Goal: Information Seeking & Learning: Learn about a topic

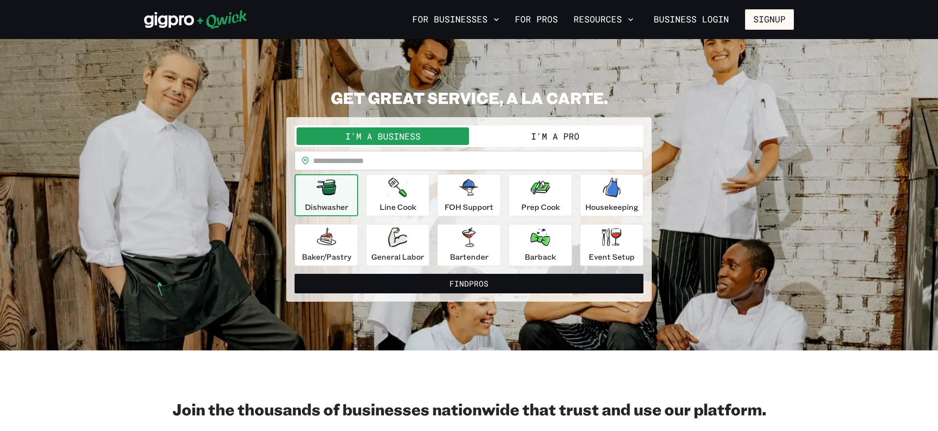
click at [480, 55] on section "**********" at bounding box center [469, 195] width 938 height 312
click at [466, 21] on button "For Businesses" at bounding box center [455, 19] width 95 height 17
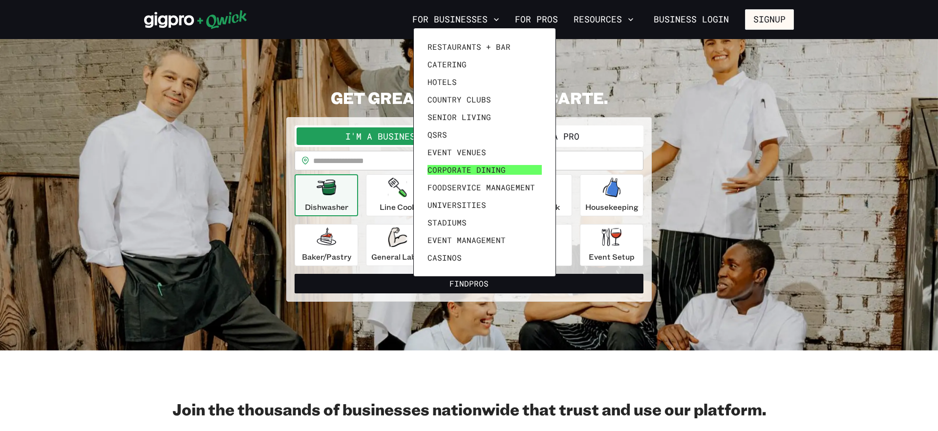
click at [455, 172] on span "Corporate Dining" at bounding box center [466, 170] width 78 height 10
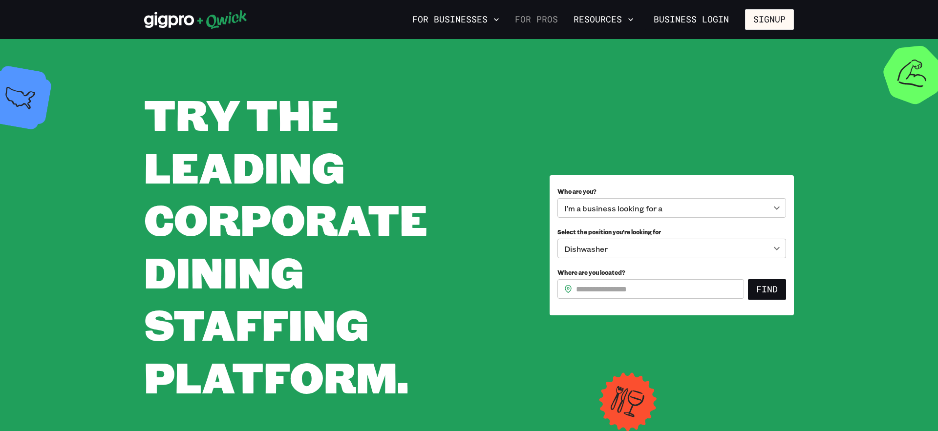
click at [556, 22] on link "For Pros" at bounding box center [536, 19] width 51 height 17
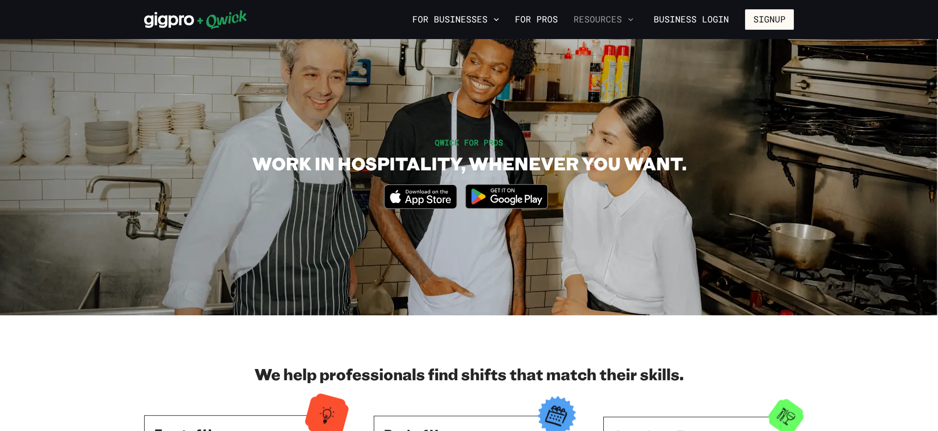
click at [606, 27] on button "Resources" at bounding box center [603, 19] width 68 height 17
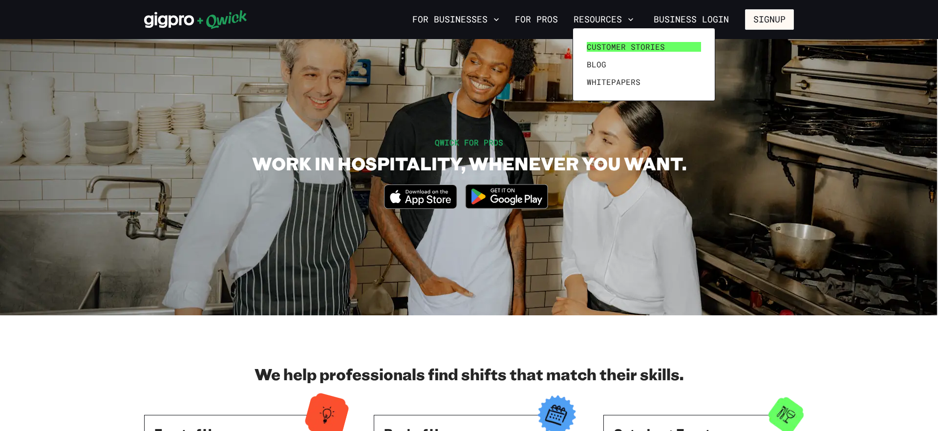
click at [605, 50] on span "Customer stories" at bounding box center [625, 47] width 78 height 10
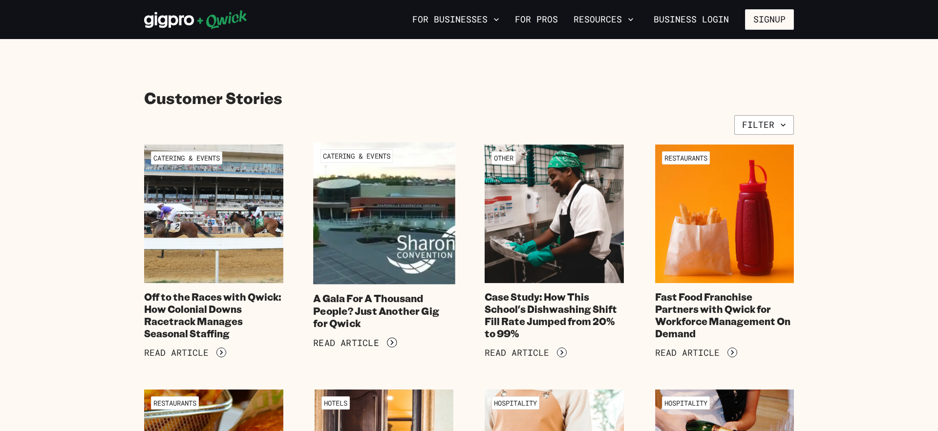
click at [405, 209] on img at bounding box center [384, 214] width 142 height 142
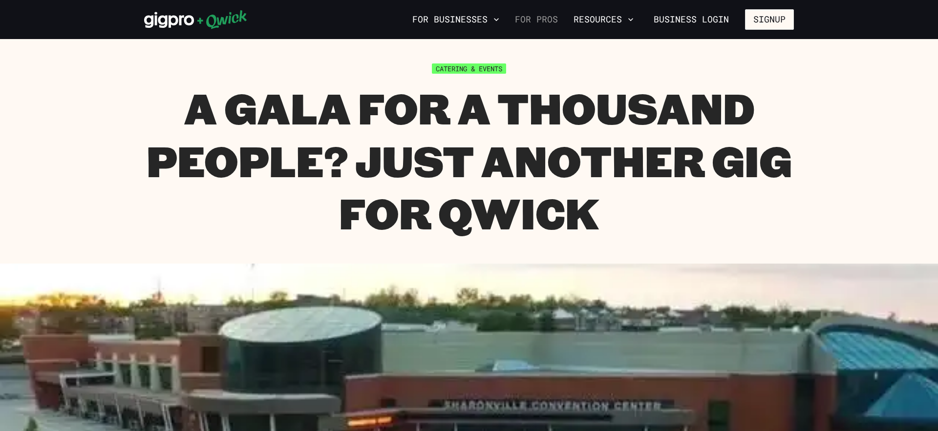
click at [552, 25] on link "For Pros" at bounding box center [536, 19] width 51 height 17
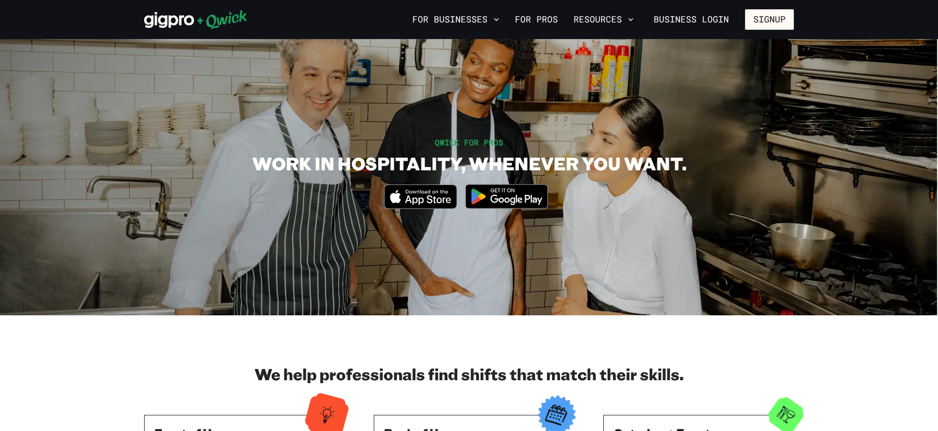
click at [573, 125] on section "QWICK FOR PROS WORK IN HOSPITALITY, WHENEVER YOU WANT. Download_on_the_App_Stor…" at bounding box center [469, 177] width 938 height 276
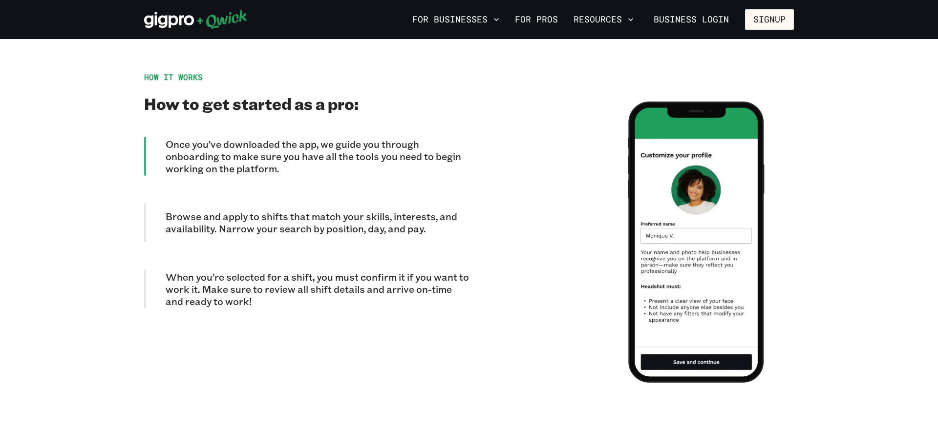
scroll to position [621, 0]
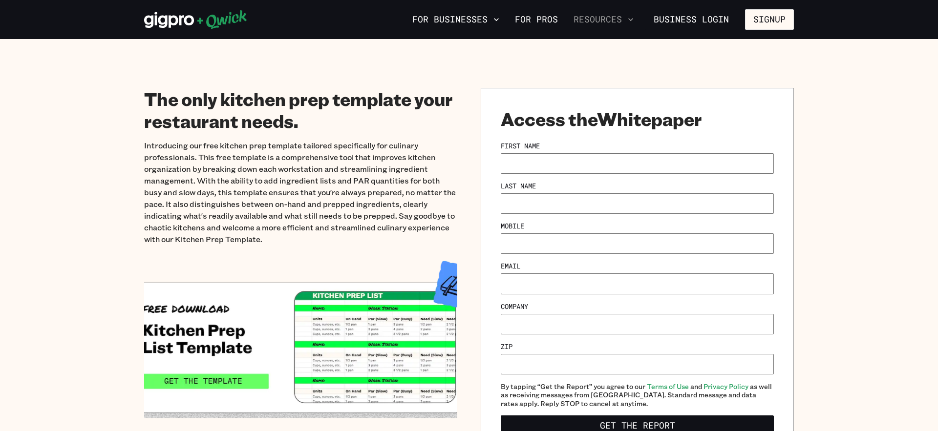
click at [616, 22] on button "Resources" at bounding box center [603, 19] width 68 height 17
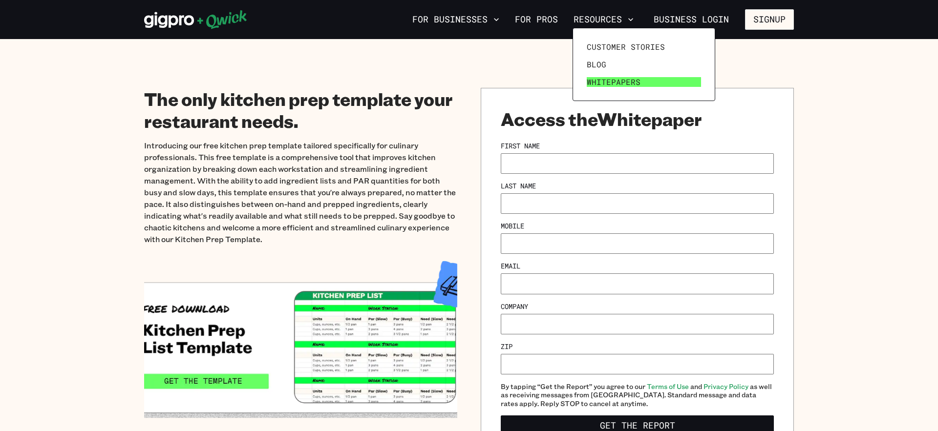
click at [604, 77] on span "Whitepapers" at bounding box center [613, 82] width 54 height 10
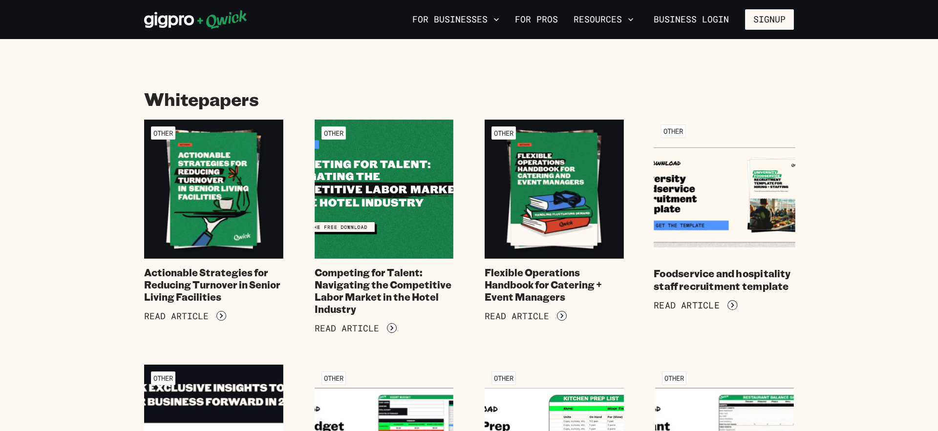
click at [751, 190] on img at bounding box center [724, 189] width 142 height 142
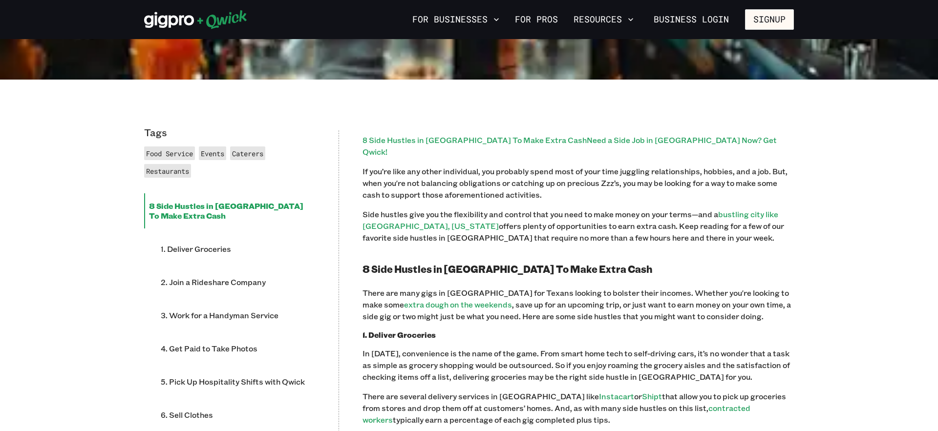
scroll to position [608, 0]
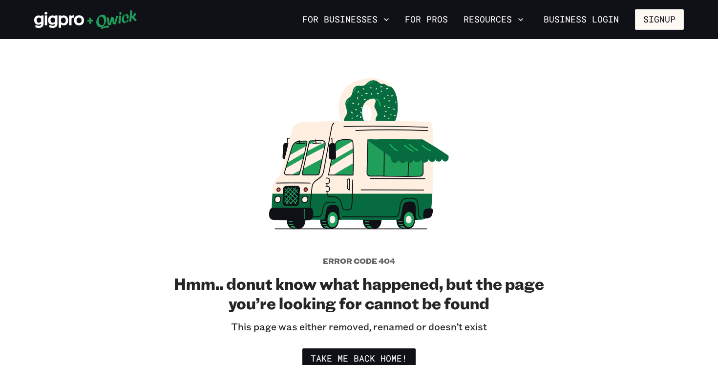
click at [172, 91] on div "Error code 404 Hmm.. donut know what happened, but the page you’re looking for …" at bounding box center [359, 219] width 391 height 298
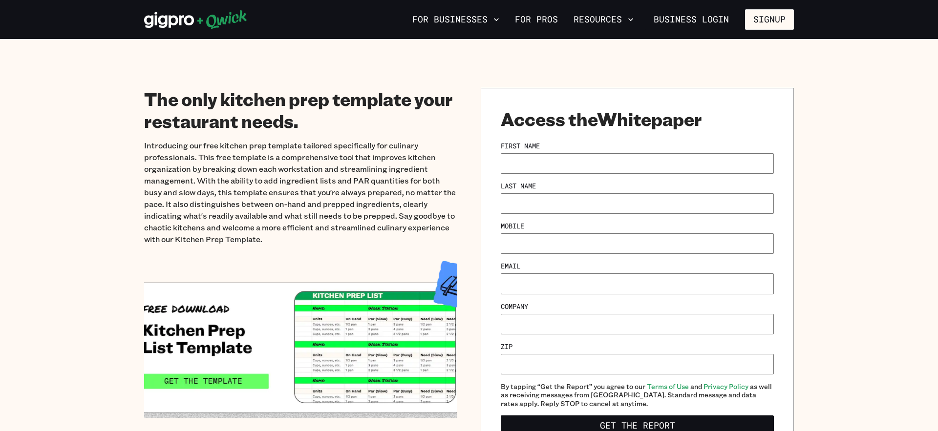
click at [836, 152] on section "The only kitchen prep template your restaurant needs. Introducing our free kitc…" at bounding box center [469, 272] width 938 height 466
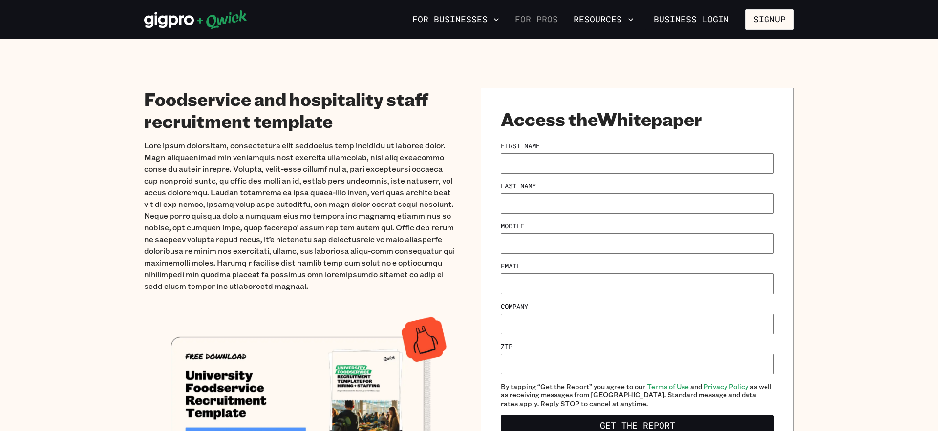
click at [549, 18] on link "For Pros" at bounding box center [536, 19] width 51 height 17
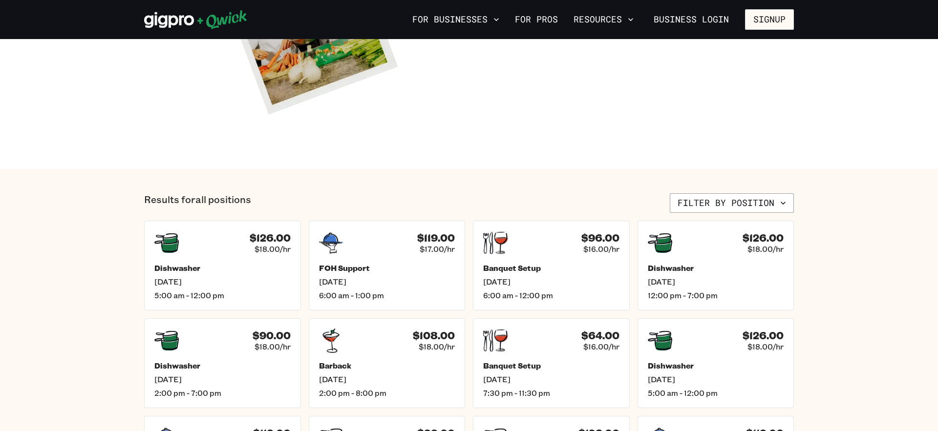
scroll to position [257, 0]
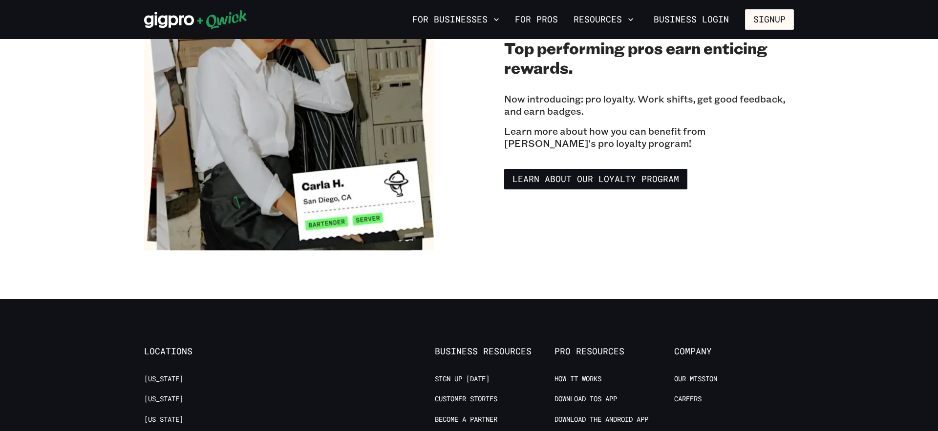
scroll to position [1713, 0]
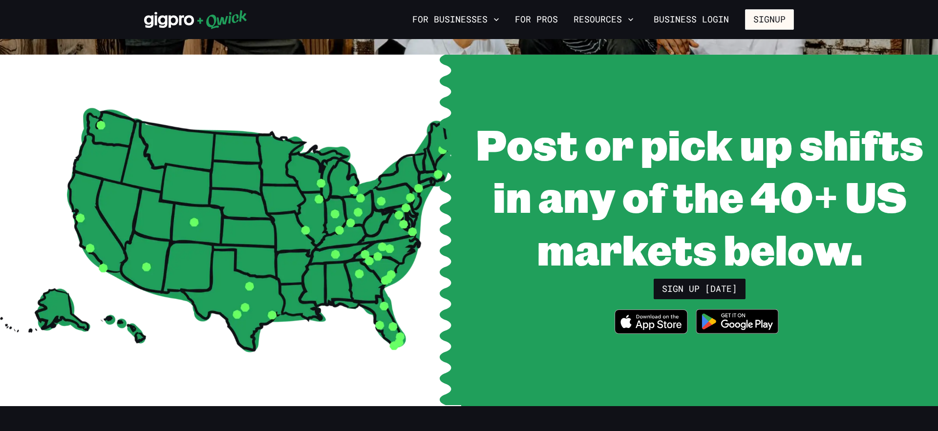
scroll to position [293, 0]
